Goal: Task Accomplishment & Management: Manage account settings

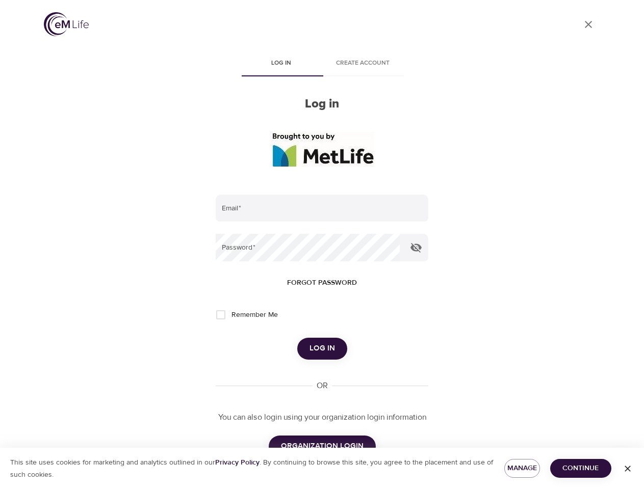
click at [281, 64] on span "Log in" at bounding box center [281, 63] width 69 height 11
click at [363, 64] on span "Create account" at bounding box center [362, 63] width 69 height 11
click at [322, 208] on input "email" at bounding box center [322, 209] width 212 height 28
click at [416, 248] on icon "button" at bounding box center [416, 248] width 12 height 12
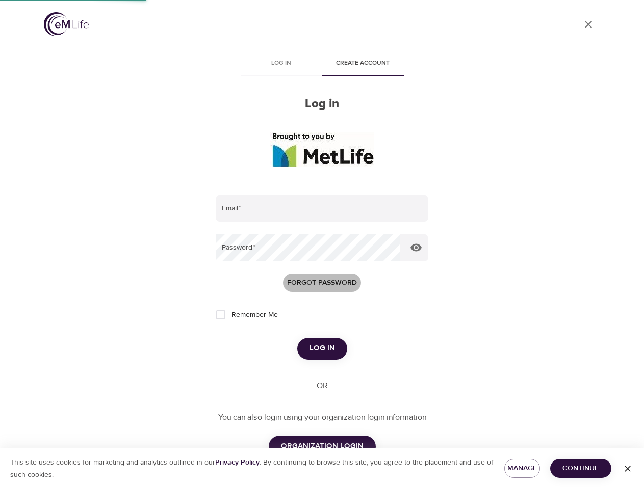
click at [322, 283] on span "Forgot password" at bounding box center [322, 283] width 70 height 13
click at [322, 349] on span "Log in" at bounding box center [321, 348] width 25 height 13
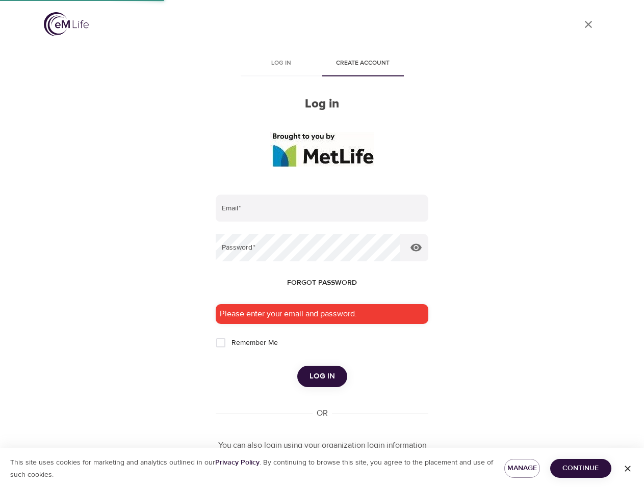
click at [322, 446] on p "You can also login using your organization login information" at bounding box center [322, 446] width 212 height 12
click at [522, 468] on span "Manage" at bounding box center [521, 468] width 19 height 13
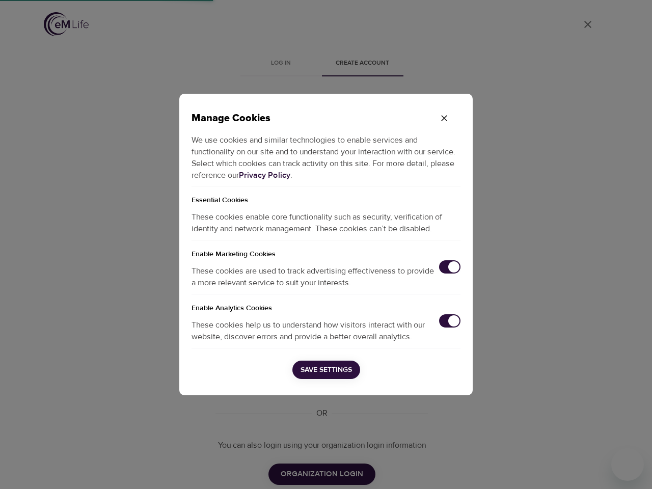
click at [580, 468] on div "Manage Cookies We use cookies and similar technologies to enable services and f…" at bounding box center [326, 244] width 652 height 489
